Goal: Contribute content: Add original content to the website for others to see

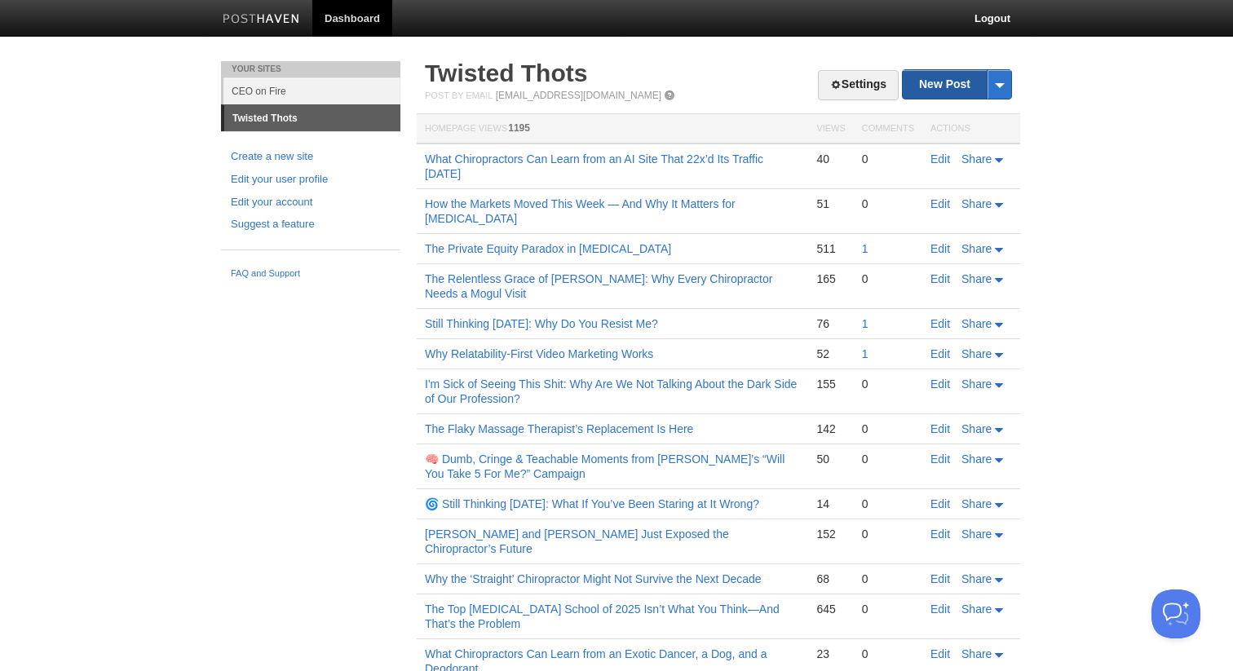
click at [933, 86] on link "New Post" at bounding box center [957, 84] width 108 height 29
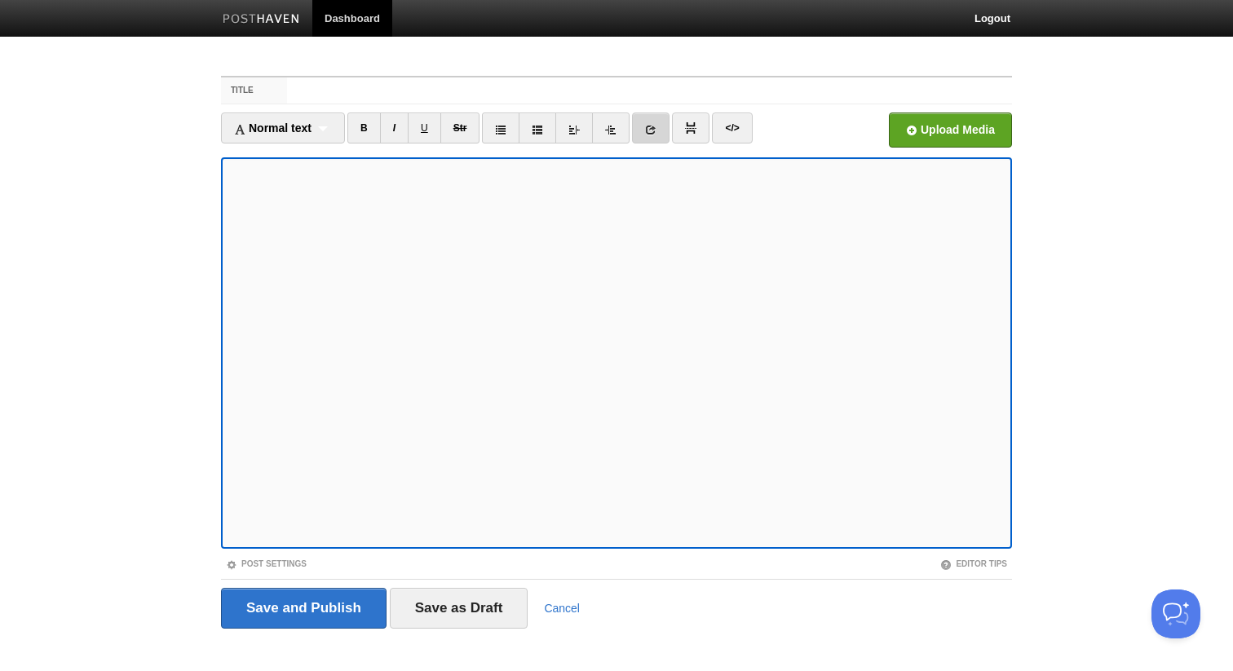
click at [649, 126] on icon at bounding box center [650, 129] width 11 height 11
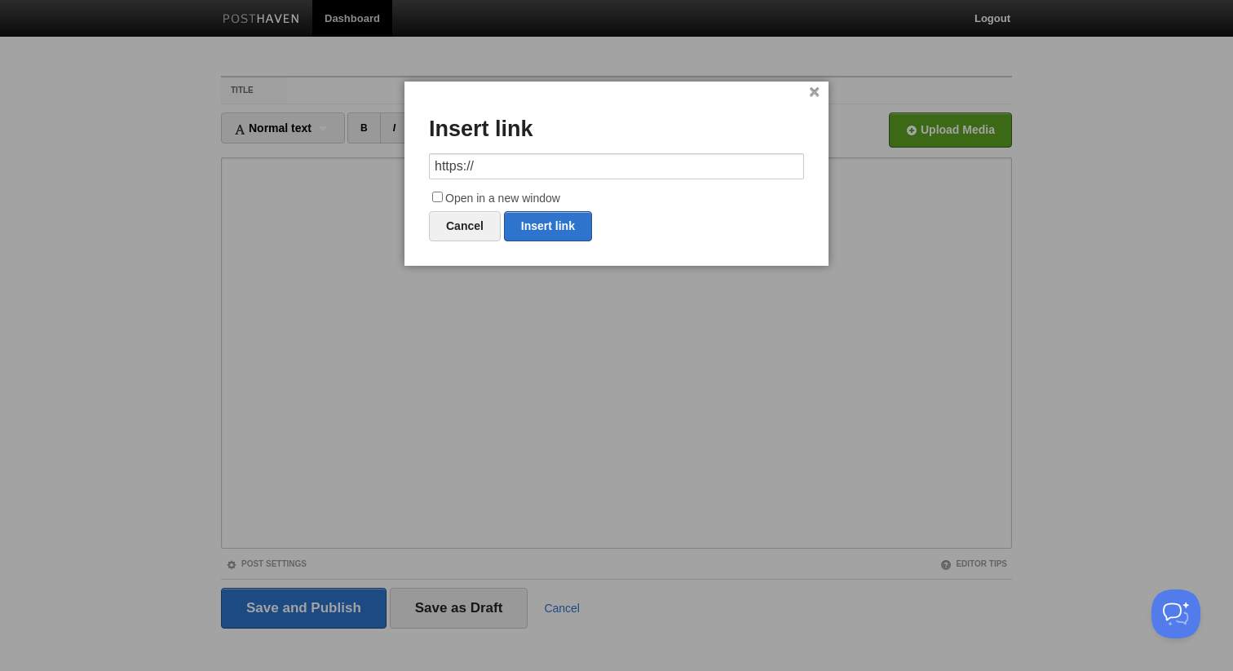
type input "[URL][DOMAIN_NAME]"
click at [614, 168] on input "[URL][DOMAIN_NAME]" at bounding box center [616, 166] width 375 height 26
click at [574, 228] on link "Insert link" at bounding box center [548, 226] width 88 height 30
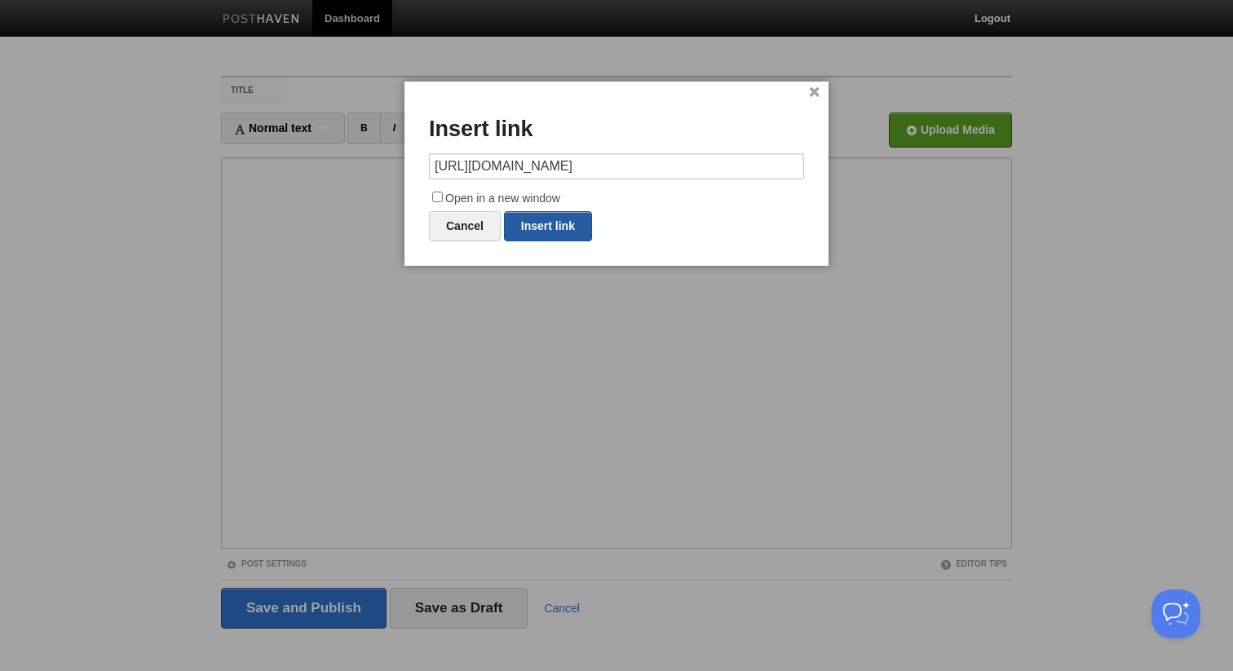
type input "https://"
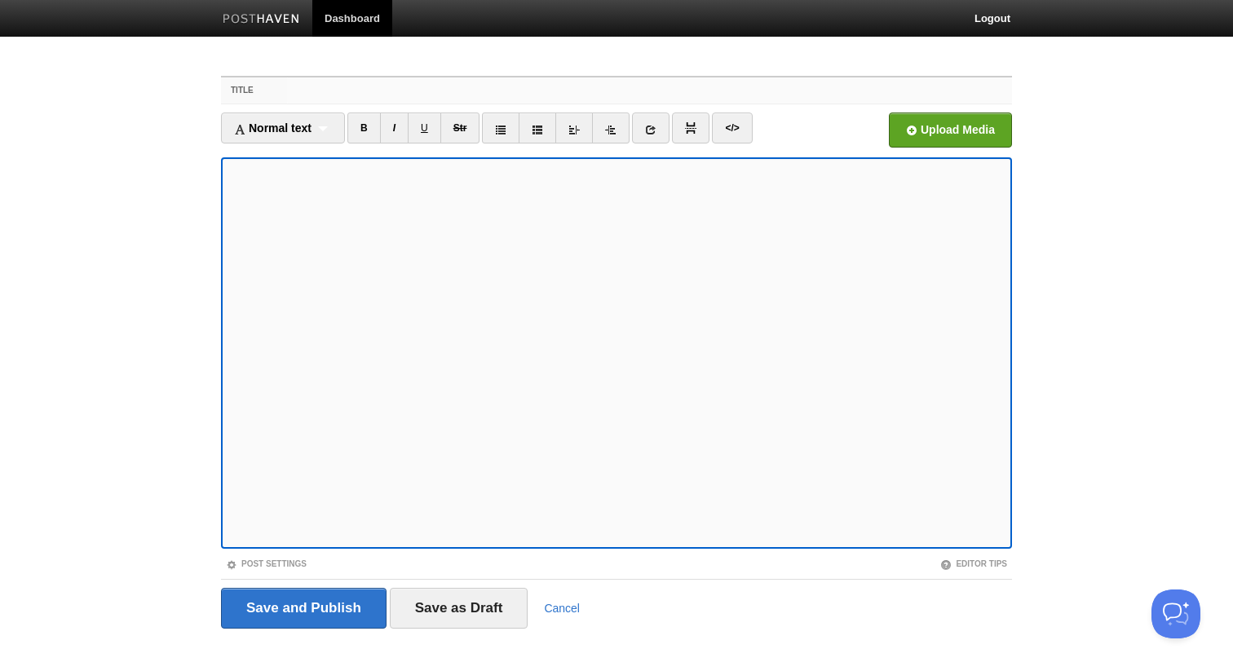
click at [546, 88] on input "Title" at bounding box center [649, 90] width 725 height 26
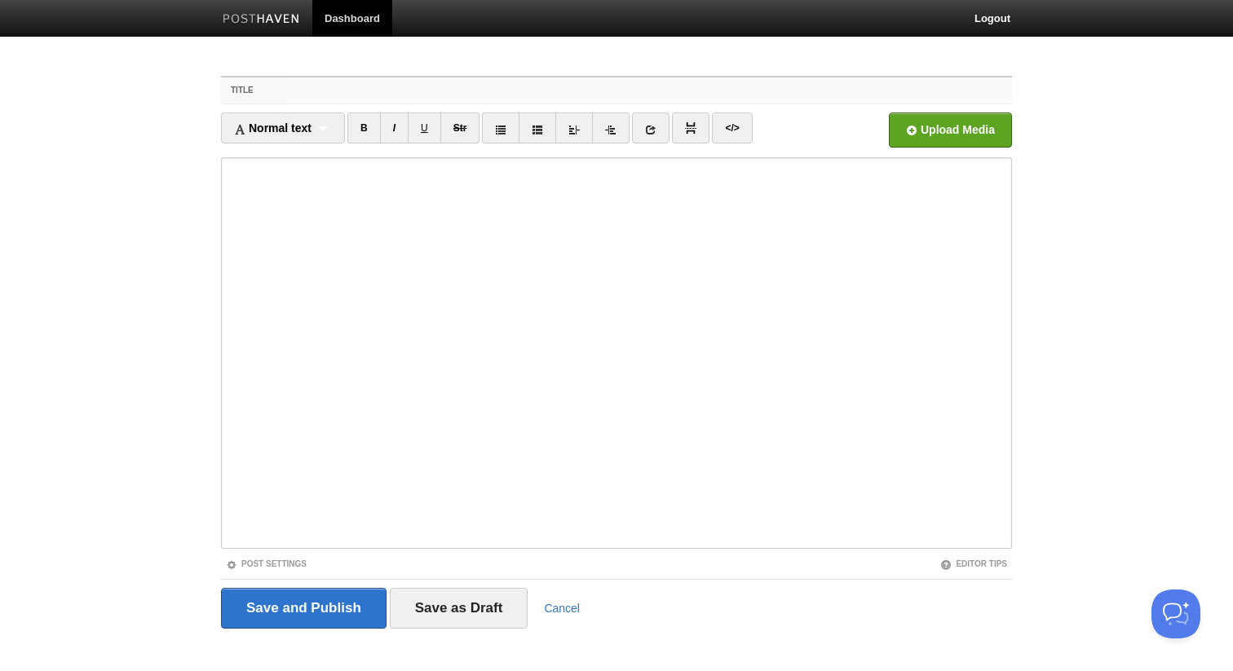
paste input "Building Financial Resiliency in [MEDICAL_DATA]"
type input "Building Financial Resiliency in [MEDICAL_DATA]"
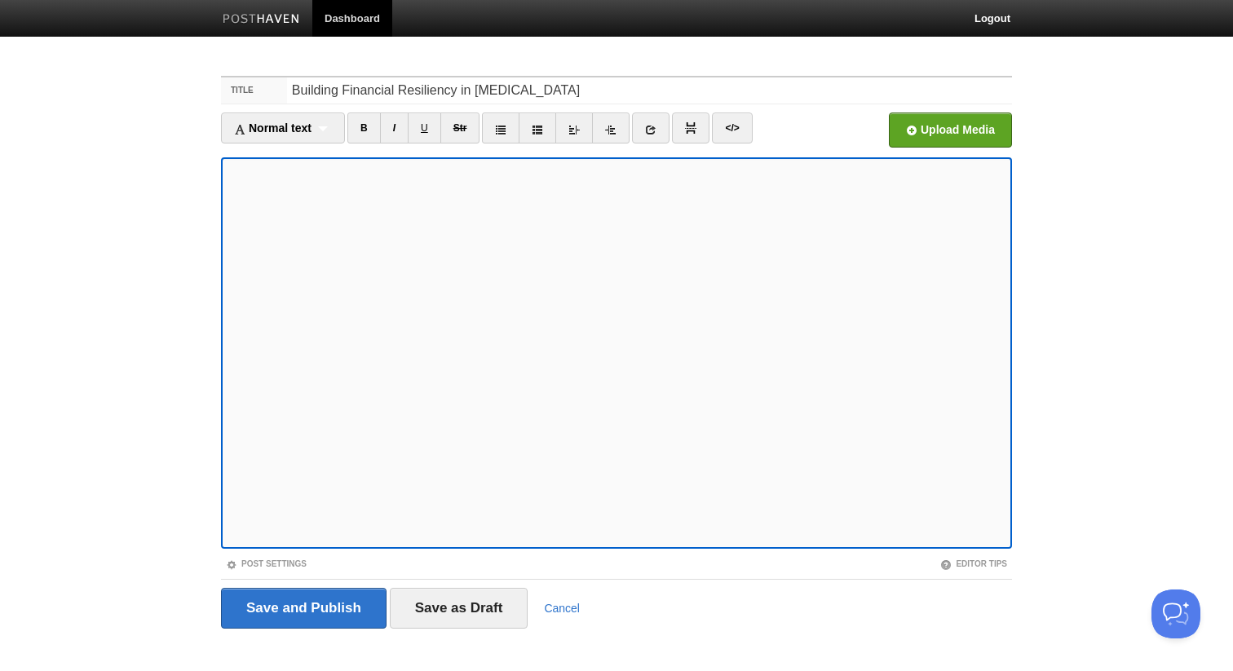
scroll to position [18, 0]
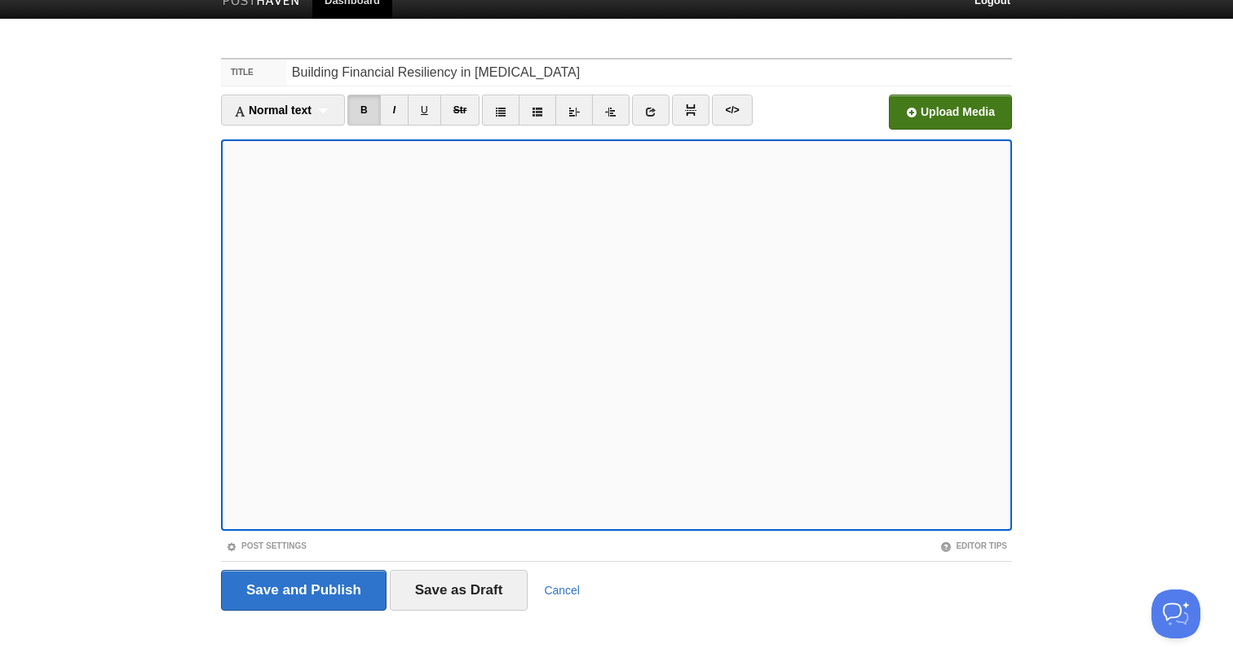
click at [914, 113] on input "file" at bounding box center [458, 116] width 1235 height 83
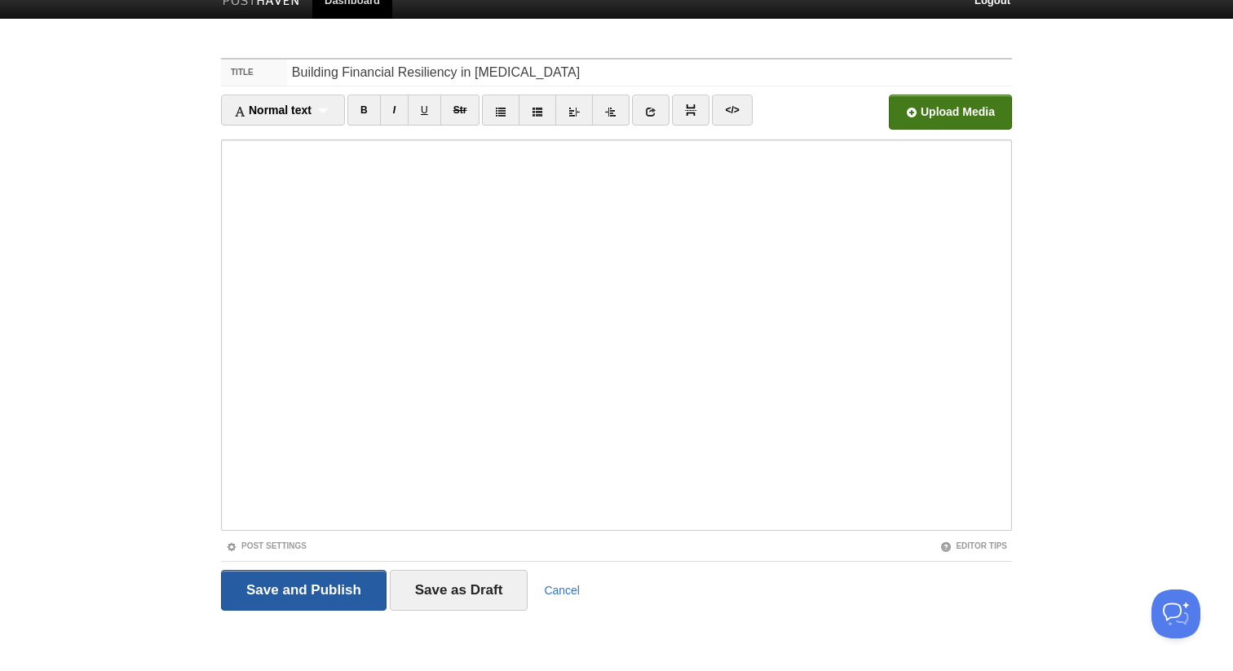
click at [302, 600] on input "Save and Publish" at bounding box center [304, 590] width 166 height 41
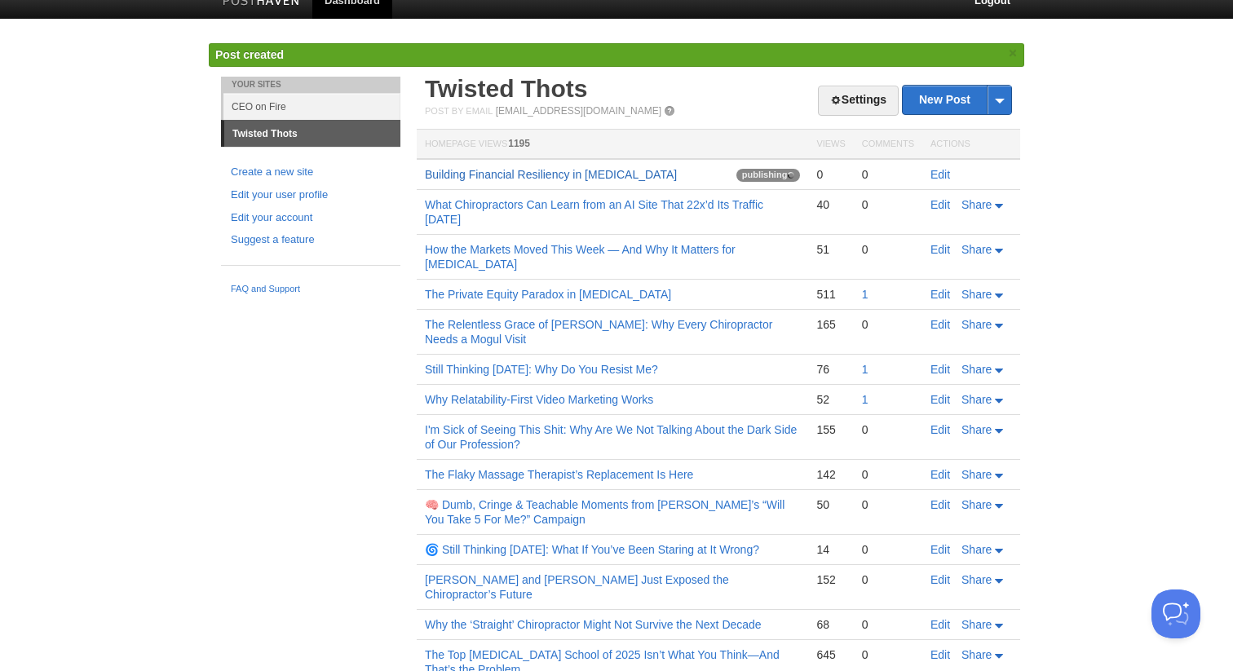
click at [453, 177] on link "Building Financial Resiliency in [MEDICAL_DATA]" at bounding box center [551, 174] width 252 height 13
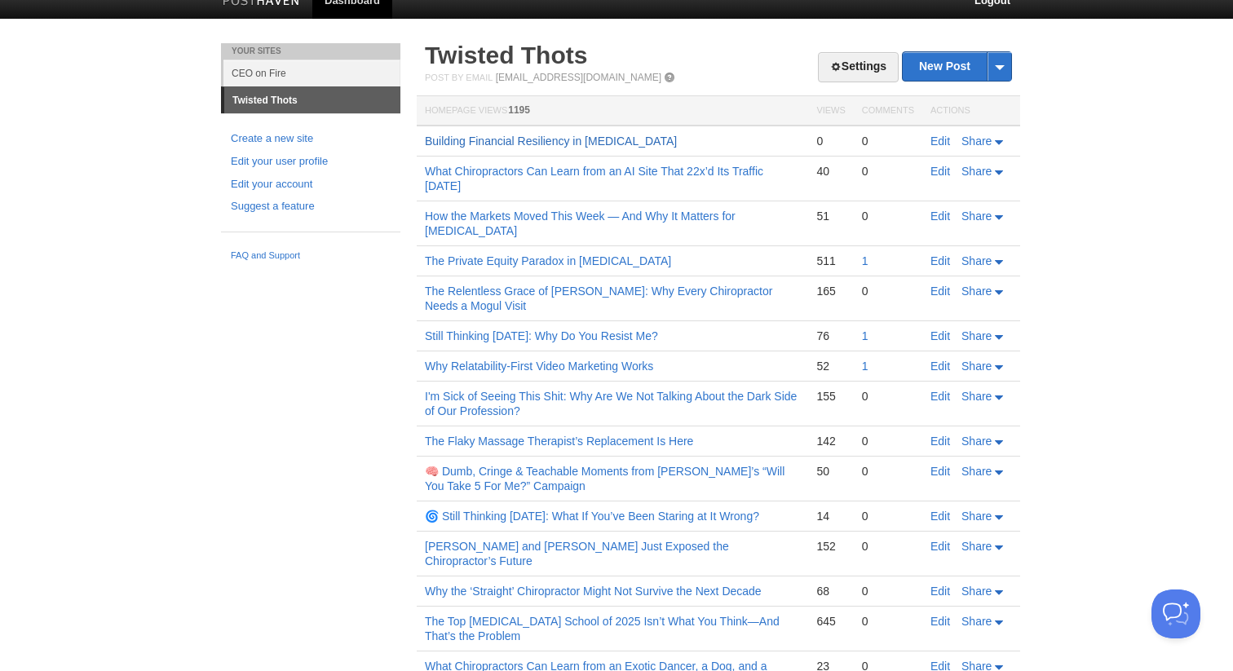
click at [605, 135] on link "Building Financial Resiliency in [MEDICAL_DATA]" at bounding box center [551, 141] width 252 height 13
click at [603, 139] on link "Building Financial Resiliency in [MEDICAL_DATA]" at bounding box center [551, 141] width 252 height 13
click at [551, 139] on link "Building Financial Resiliency in [MEDICAL_DATA]" at bounding box center [551, 141] width 252 height 13
